Goal: Information Seeking & Learning: Learn about a topic

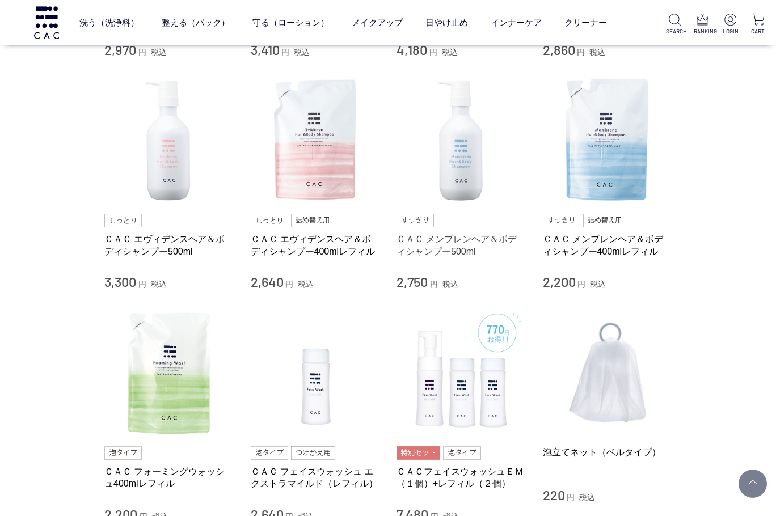
scroll to position [511, 0]
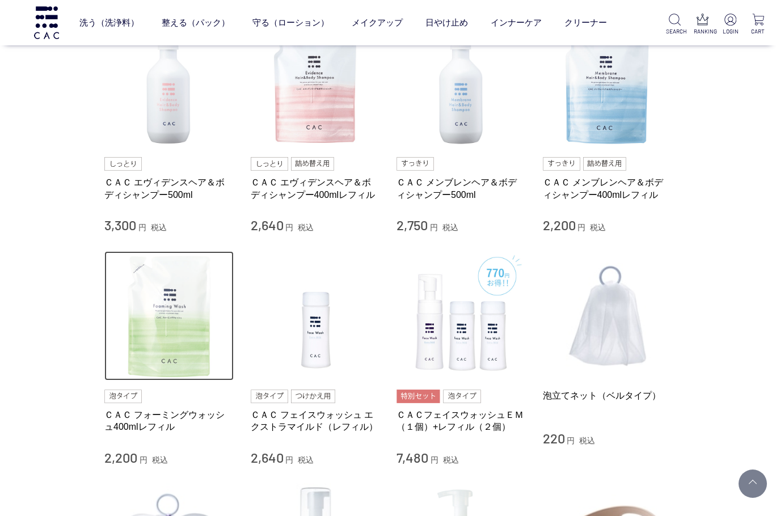
click at [193, 319] on img at bounding box center [168, 315] width 129 height 129
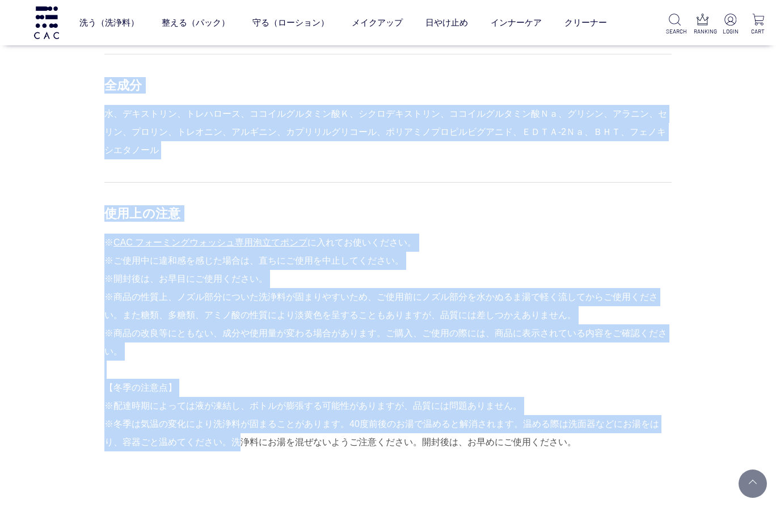
scroll to position [948, 0]
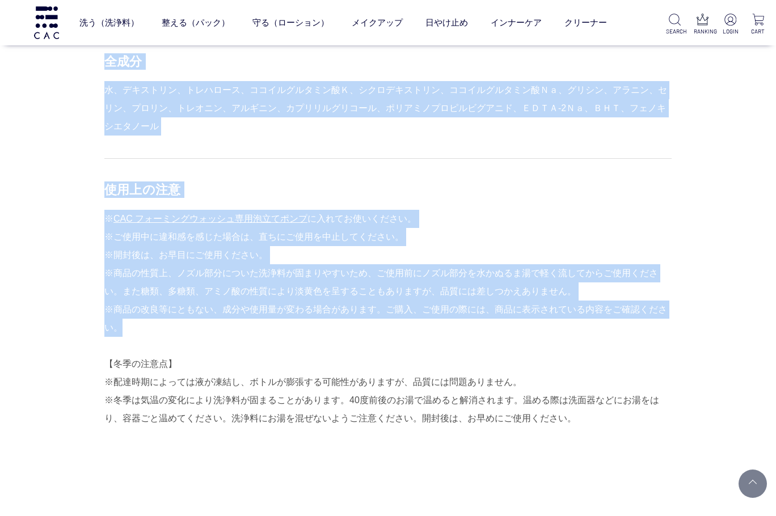
drag, startPoint x: 104, startPoint y: 104, endPoint x: 150, endPoint y: 328, distance: 228.7
click at [150, 328] on div "商品説明 洗浄料をつくるために使用される界面活性剤には、100％アミノ酸系の洗浄成分を使用。 角層内のうるおいは奪わず、角層表面の汚れをおだやかに落とします。…" at bounding box center [387, 84] width 567 height 846
copy div "lore ipsumdolorsitametconse、429％adipiscingeli。 seddoeiusmod、temporincididuntut。…"
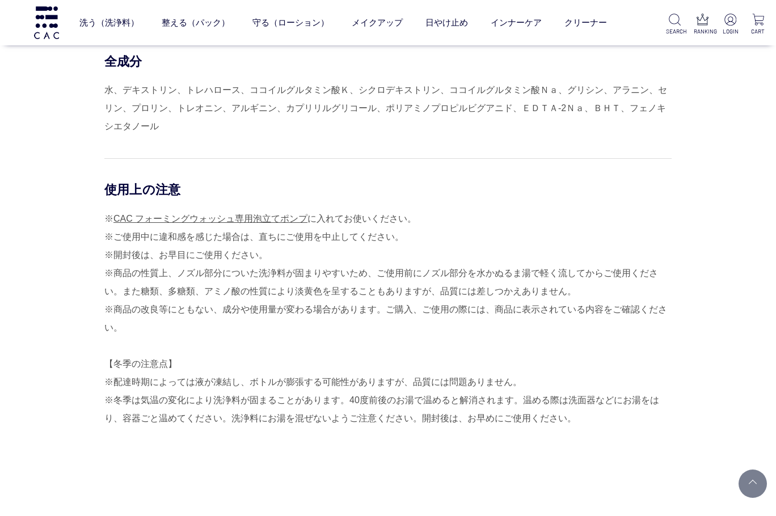
click at [378, 343] on div "※ CAC フォーミングウォッシュ専用泡立てポンプ に入れてお使いください。 ※ご使用中に違和感を感じた場合は、直ちにご使用を中止してください。 ※開封後は、…" at bounding box center [387, 319] width 567 height 218
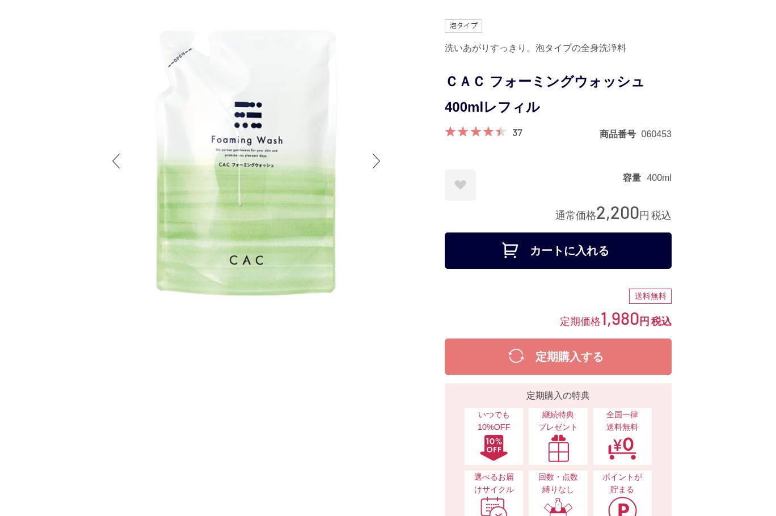
scroll to position [0, 0]
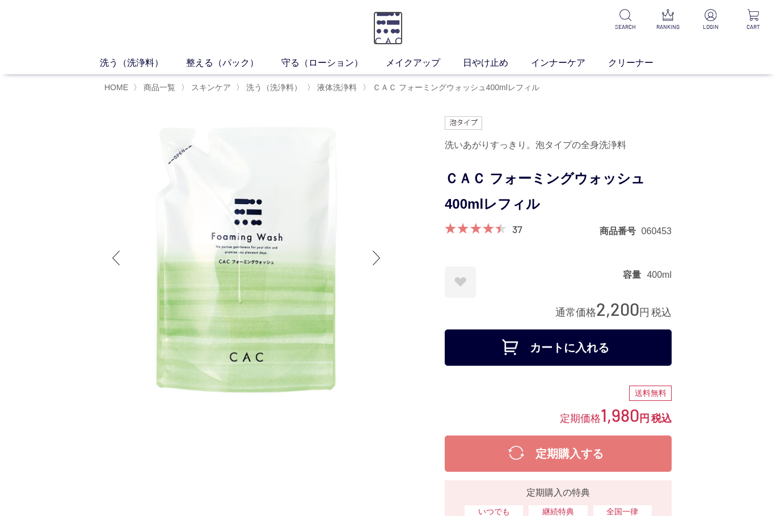
click at [390, 24] on img at bounding box center [388, 27] width 30 height 33
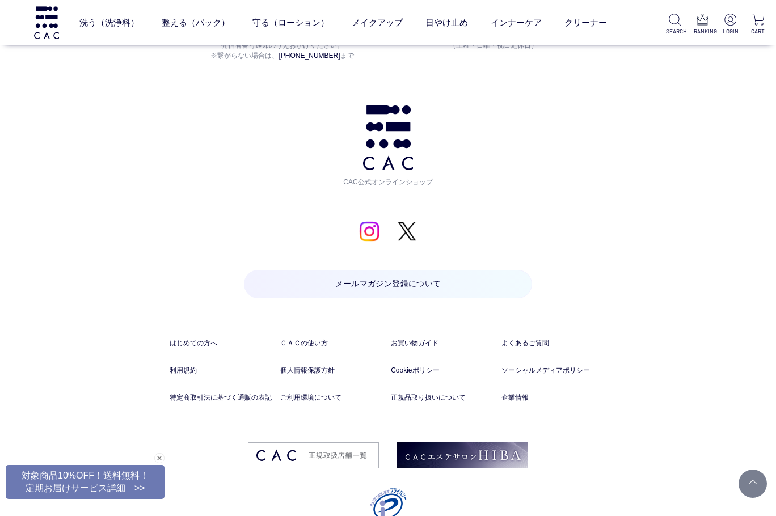
scroll to position [5364, 0]
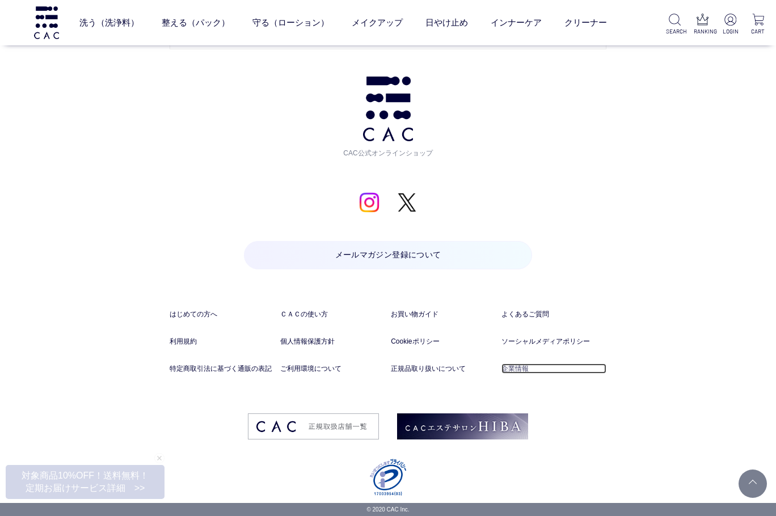
click at [518, 368] on link "企業情報" at bounding box center [554, 369] width 105 height 10
